Goal: Navigation & Orientation: Find specific page/section

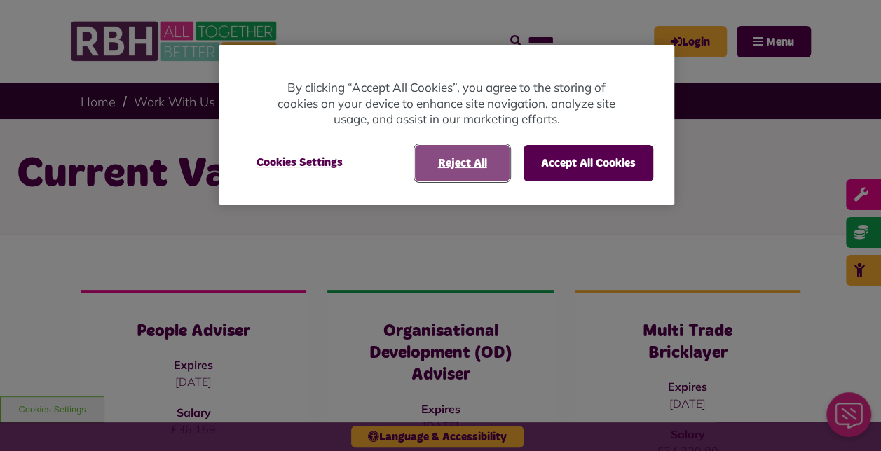
click at [439, 165] on button "Reject All" at bounding box center [462, 163] width 95 height 36
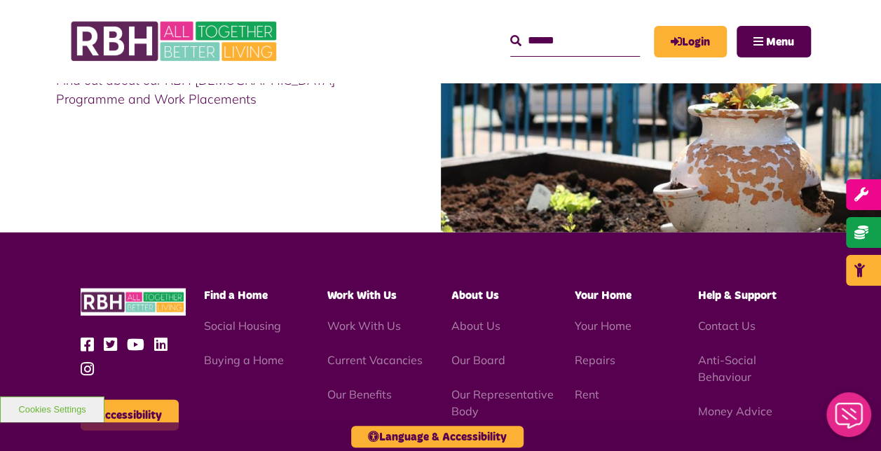
scroll to position [1472, 0]
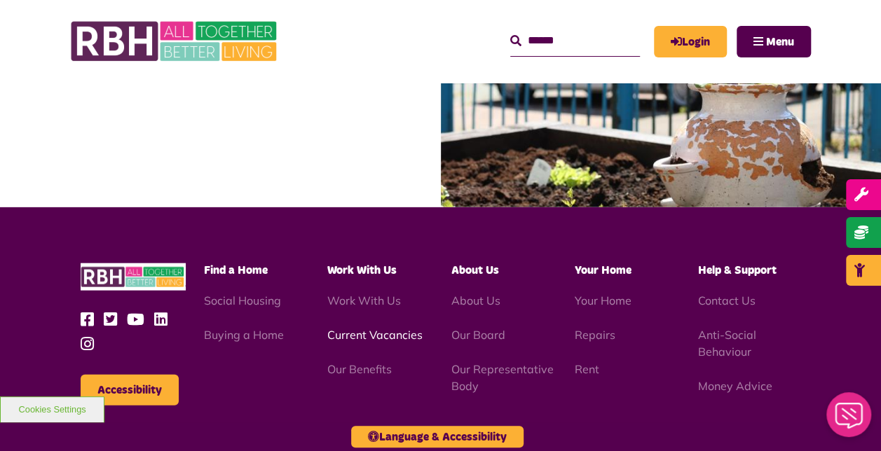
click at [349, 328] on link "Current Vacancies" at bounding box center [374, 335] width 95 height 14
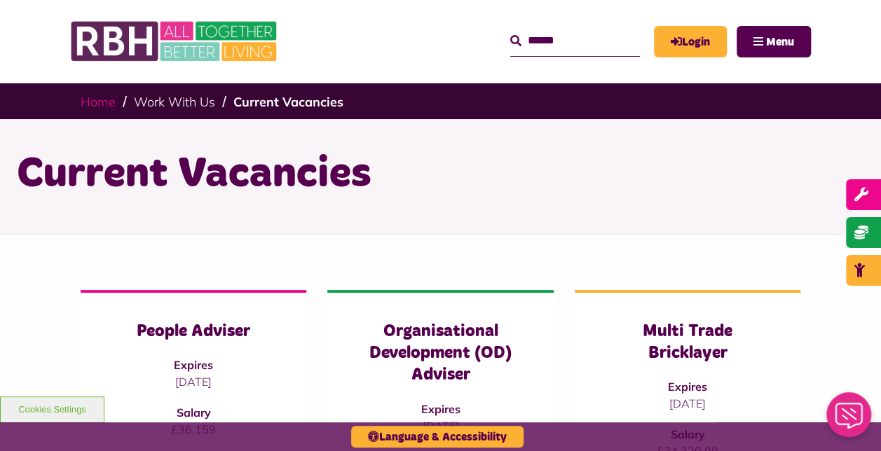
click at [100, 101] on link "Home" at bounding box center [98, 102] width 35 height 16
